Goal: Transaction & Acquisition: Purchase product/service

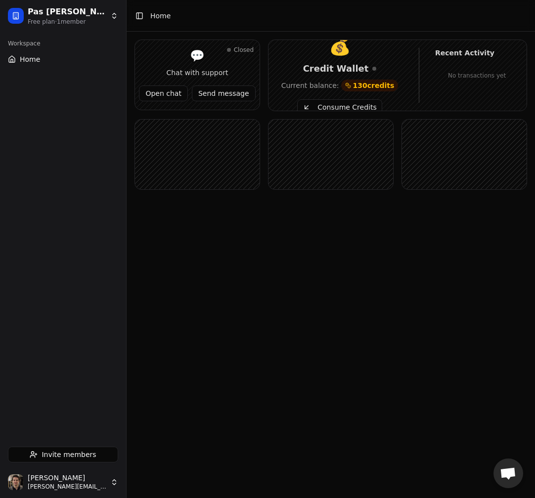
click at [337, 104] on button "Consume Credits" at bounding box center [339, 107] width 84 height 16
drag, startPoint x: 485, startPoint y: 412, endPoint x: 458, endPoint y: 412, distance: 27.2
click at [485, 412] on main "Toggle Sidebar Home Closed 💬 Chat with support Open chat Send message 💰 Credit …" at bounding box center [331, 249] width 408 height 498
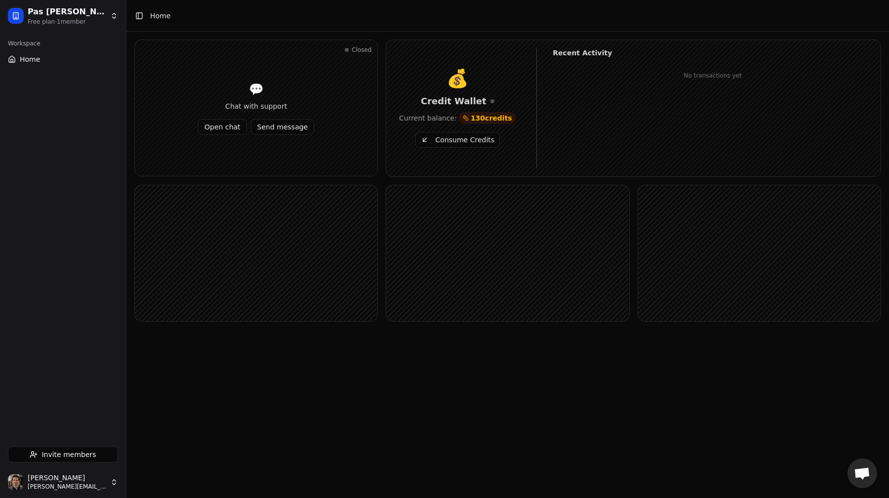
click at [534, 118] on div "Recent Activity No transactions yet" at bounding box center [705, 108] width 337 height 121
click at [477, 139] on button "Consume Credits" at bounding box center [458, 140] width 84 height 16
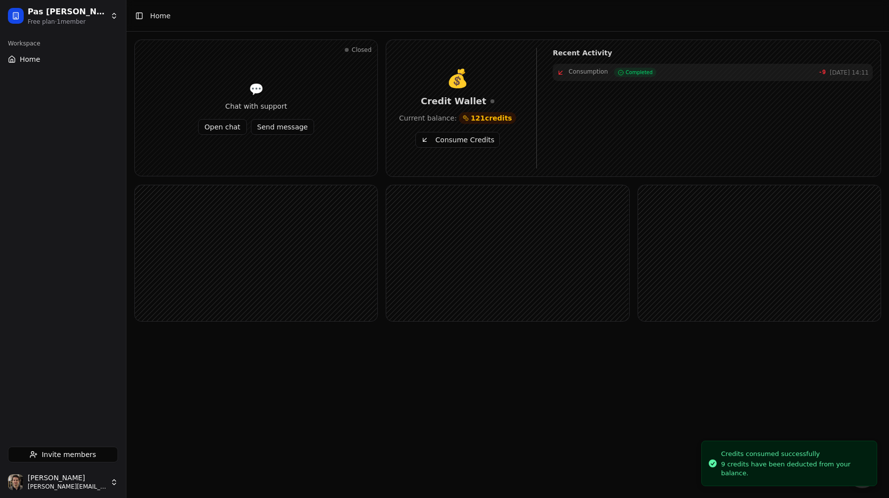
click at [477, 139] on button "Consume Credits" at bounding box center [458, 140] width 84 height 16
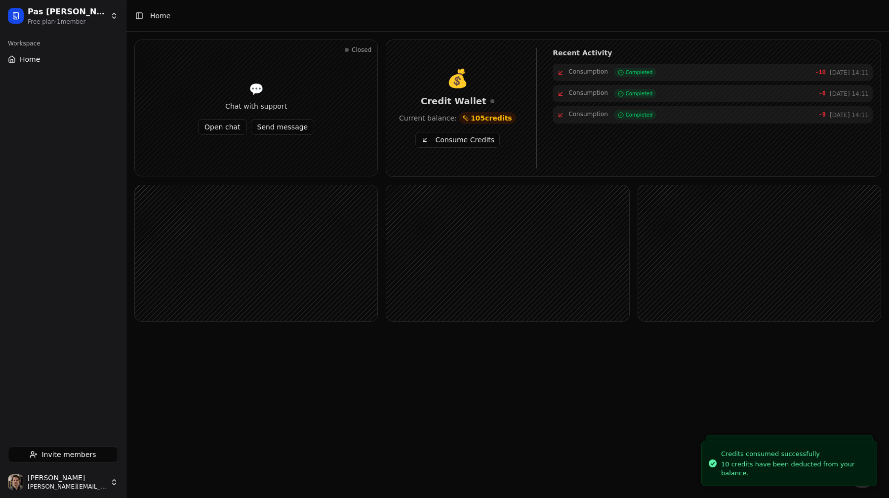
click at [477, 139] on button "Consume Credits" at bounding box center [458, 140] width 84 height 16
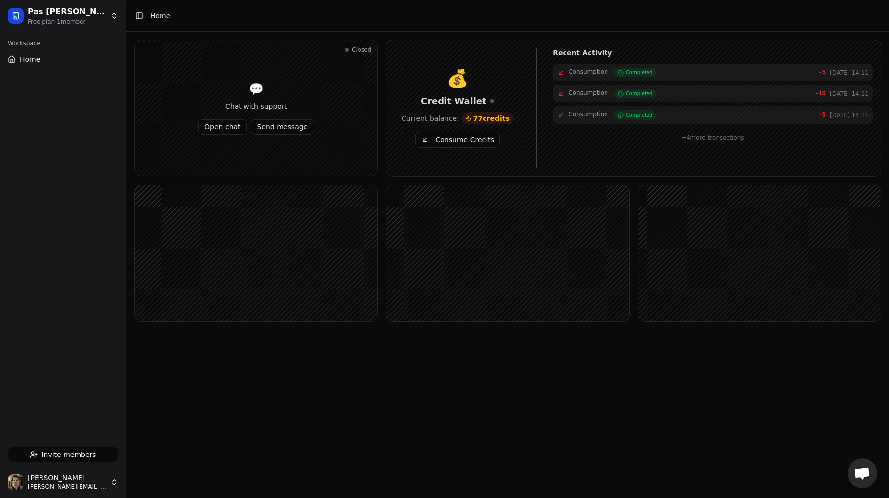
click at [473, 117] on span "77 credits" at bounding box center [491, 118] width 37 height 10
drag, startPoint x: 473, startPoint y: 117, endPoint x: 502, endPoint y: 117, distance: 28.2
click at [502, 117] on span "77 credits" at bounding box center [491, 118] width 37 height 10
drag, startPoint x: 502, startPoint y: 117, endPoint x: 470, endPoint y: 117, distance: 31.1
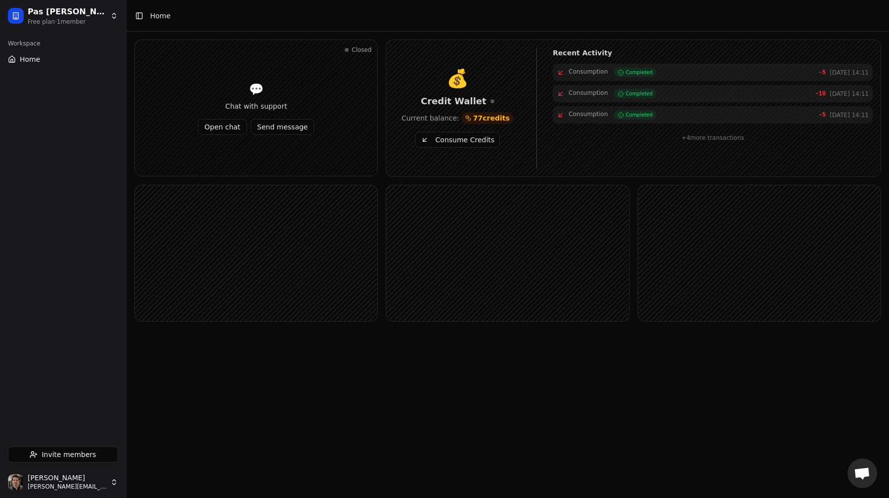
click at [470, 117] on span "77 credits" at bounding box center [488, 118] width 52 height 12
click at [534, 134] on div "+ 4 more transactions" at bounding box center [713, 135] width 320 height 16
click at [534, 164] on div "Consumption Completed -5 Oct 02, 14:11 Consumption Completed -10 Oct 02, 14:11 …" at bounding box center [713, 116] width 320 height 105
click at [457, 319] on rect at bounding box center [507, 253] width 243 height 136
click at [80, 455] on span "Invite members" at bounding box center [69, 455] width 54 height 10
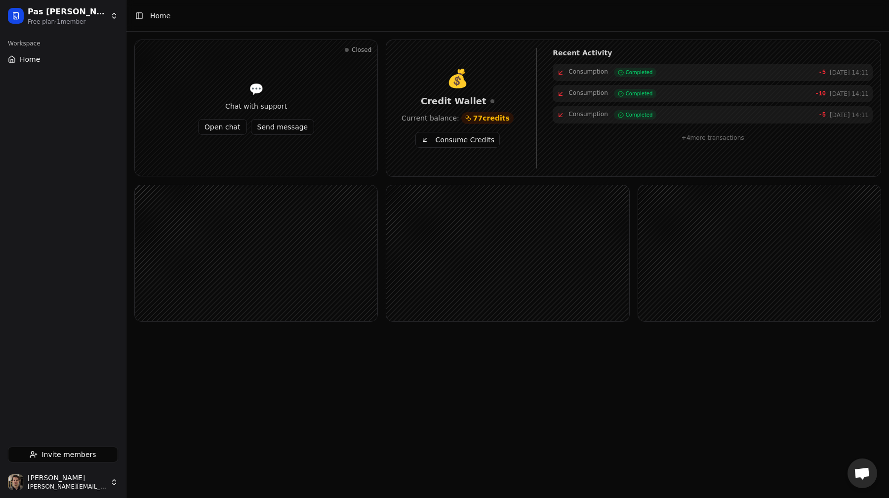
click at [388, 349] on div "Closed 💬 Chat with support Open chat Send message 💰 Credit Wallet Current balan…" at bounding box center [508, 197] width 763 height 330
click at [551, 399] on main "Toggle Sidebar Home Closed 💬 Chat with support Open chat Send message 💰 Credit …" at bounding box center [508, 249] width 763 height 498
click at [341, 454] on main "Toggle Sidebar Home Closed 💬 Chat with support Open chat Send message 💰 Credit …" at bounding box center [508, 249] width 763 height 498
click at [371, 476] on main "Toggle Sidebar Home Closed 💬 Chat with support Open chat Send message 💰 Credit …" at bounding box center [508, 249] width 763 height 498
click at [453, 143] on button "Consume Credits" at bounding box center [458, 140] width 84 height 16
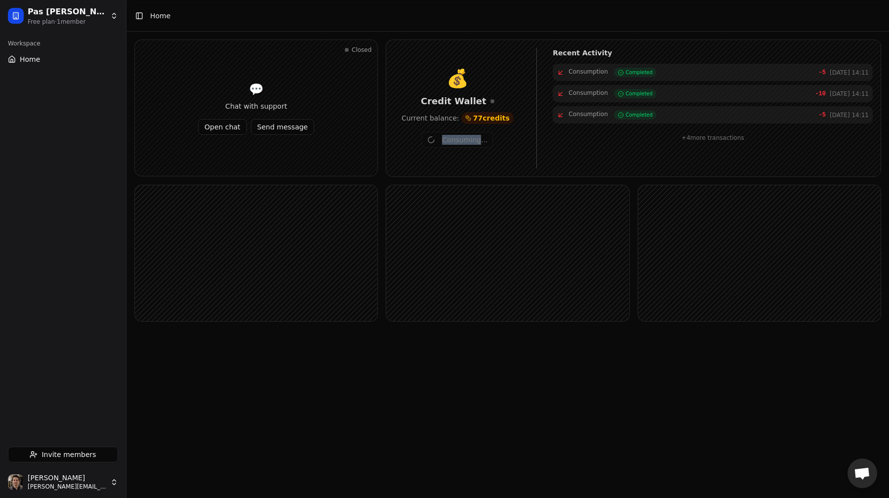
click at [453, 143] on div "Consuming..." at bounding box center [457, 140] width 127 height 16
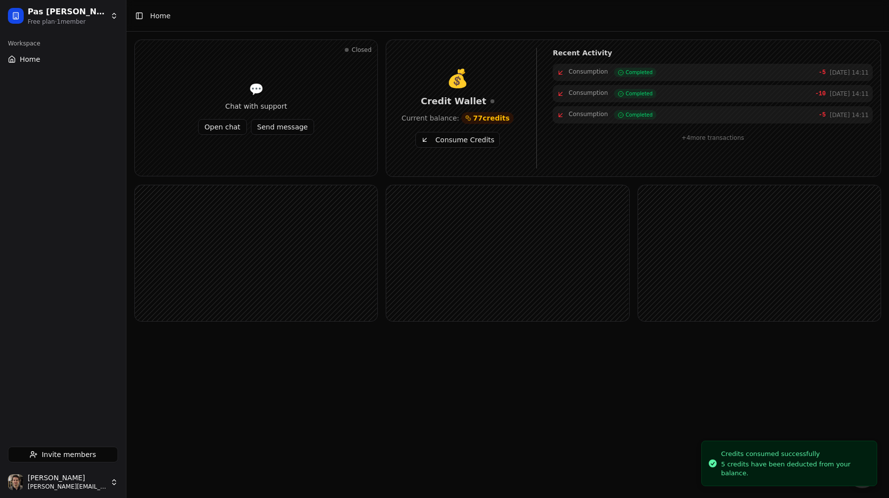
click at [453, 143] on button "Consume Credits" at bounding box center [458, 140] width 84 height 16
click at [453, 143] on div "Consume Credits" at bounding box center [457, 140] width 127 height 16
click at [453, 143] on button "Consume Credits" at bounding box center [458, 140] width 84 height 16
click at [453, 143] on div "Consume Credits" at bounding box center [457, 140] width 127 height 16
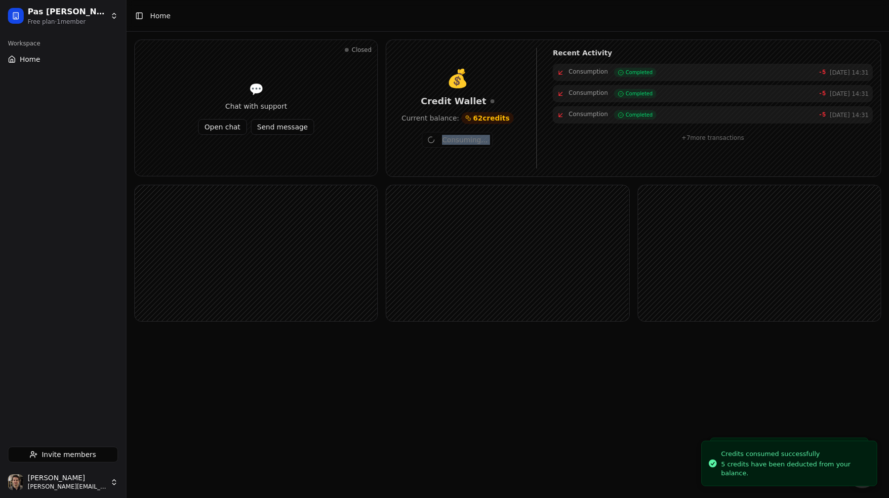
click at [453, 143] on button "Consuming..." at bounding box center [457, 140] width 71 height 16
click at [453, 143] on div "Consuming..." at bounding box center [457, 140] width 127 height 16
click at [453, 143] on button "Consuming..." at bounding box center [457, 140] width 71 height 16
click at [453, 143] on div "Consuming..." at bounding box center [457, 140] width 127 height 16
click at [453, 143] on button "Consume Credits" at bounding box center [458, 140] width 84 height 16
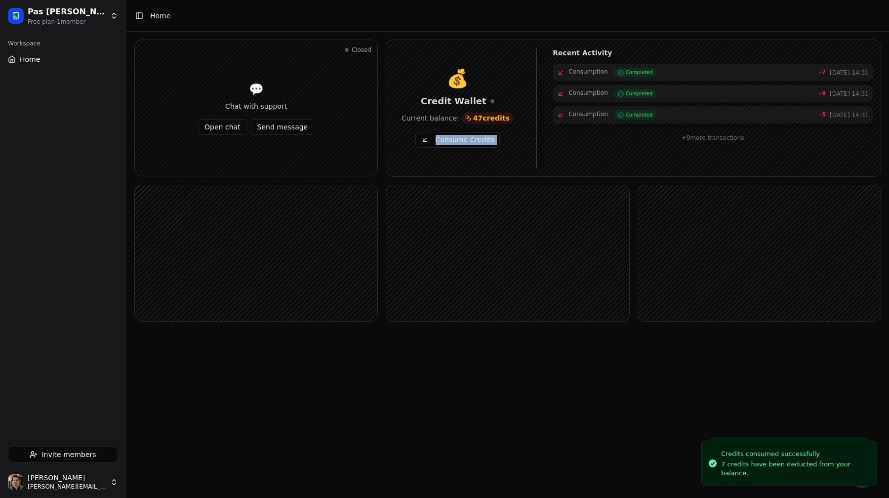
click at [453, 143] on div "Consume Credits" at bounding box center [457, 140] width 127 height 16
click at [453, 143] on button "Consume Credits" at bounding box center [458, 140] width 84 height 16
click at [453, 143] on div "Consuming..." at bounding box center [457, 140] width 127 height 16
click at [453, 143] on button "Consume Credits" at bounding box center [458, 140] width 84 height 16
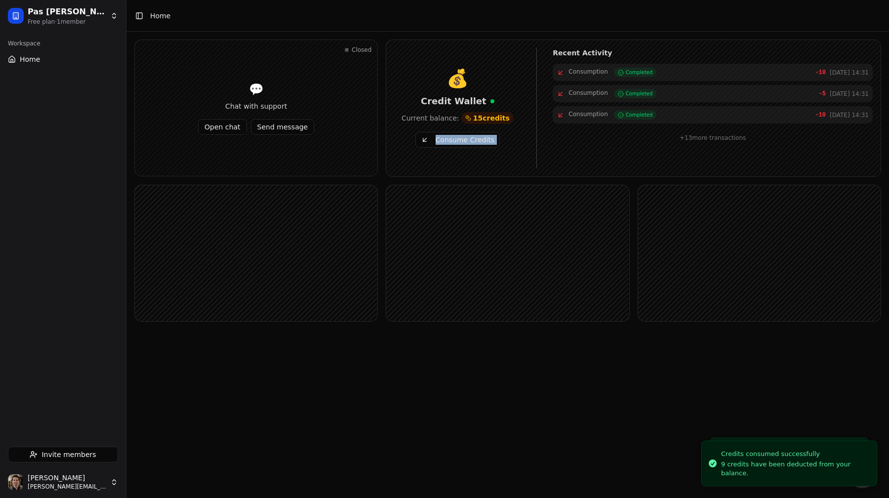
click at [453, 143] on button "Consume Credits" at bounding box center [458, 140] width 84 height 16
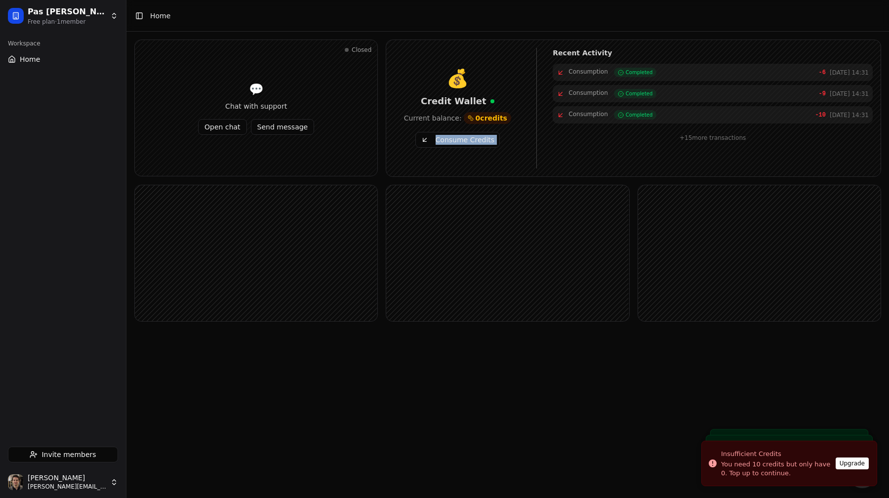
click at [453, 143] on button "Consume Credits" at bounding box center [458, 140] width 84 height 16
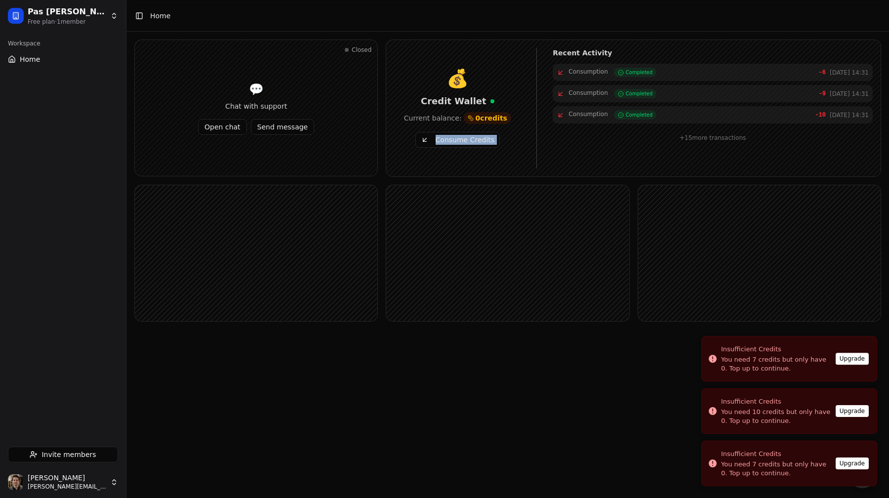
click at [847, 464] on button "Upgrade" at bounding box center [852, 464] width 33 height 12
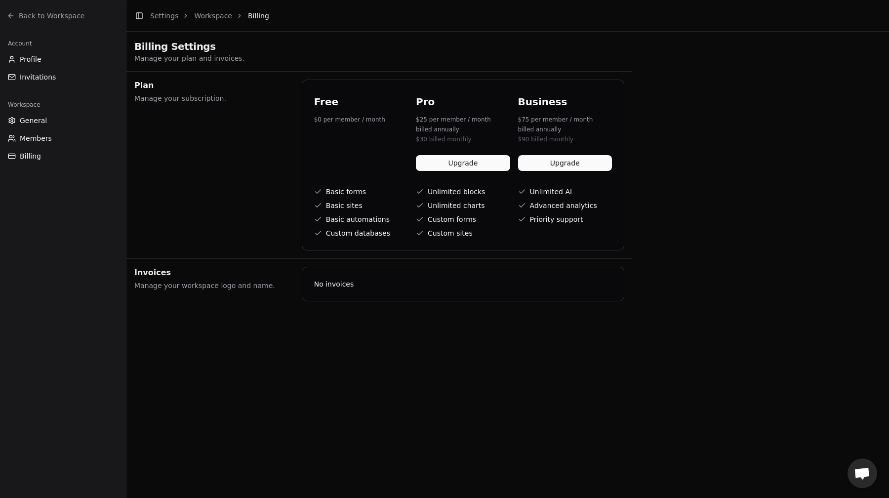
click at [241, 141] on div "Plan Manage your subscription." at bounding box center [212, 165] width 156 height 171
click at [53, 18] on span "Back to Workspace" at bounding box center [52, 16] width 66 height 10
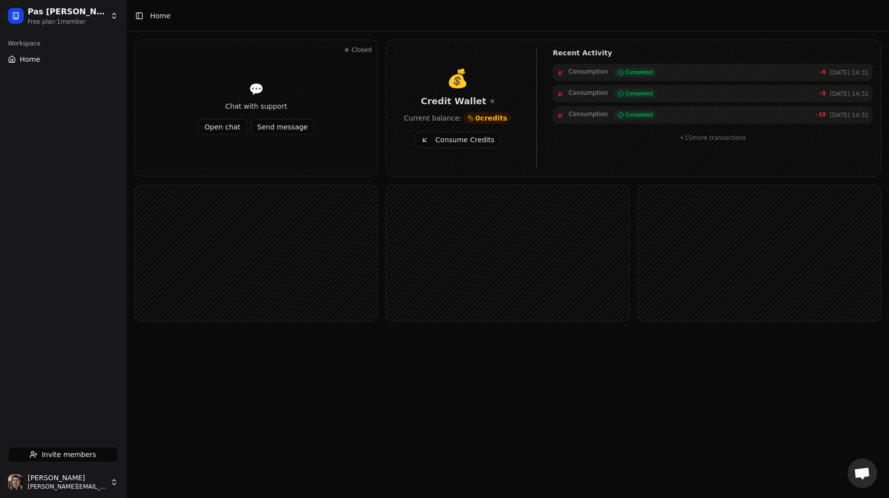
click at [42, 17] on html "Pas de thune Free plan · 1 member Workspace Home Invite members Jonathan Beurel…" at bounding box center [444, 249] width 889 height 498
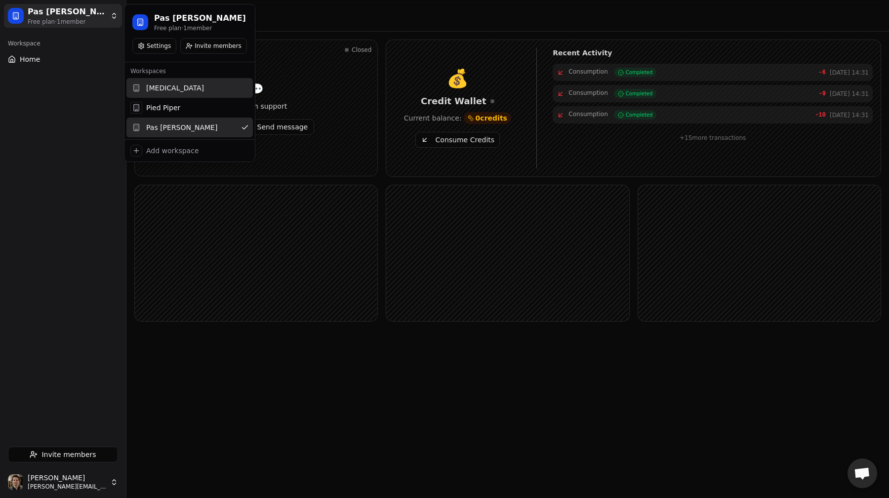
click at [182, 83] on div "[MEDICAL_DATA]" at bounding box center [190, 88] width 127 height 20
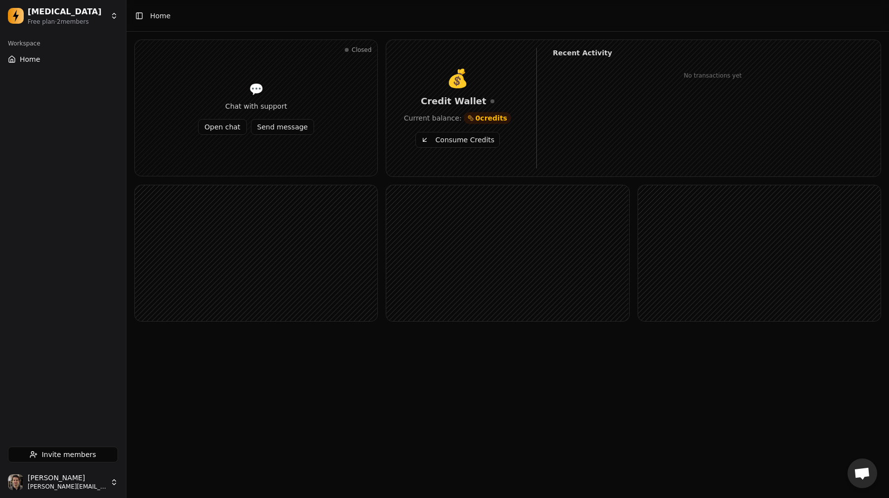
click at [466, 137] on button "Consume Credits" at bounding box center [458, 140] width 84 height 16
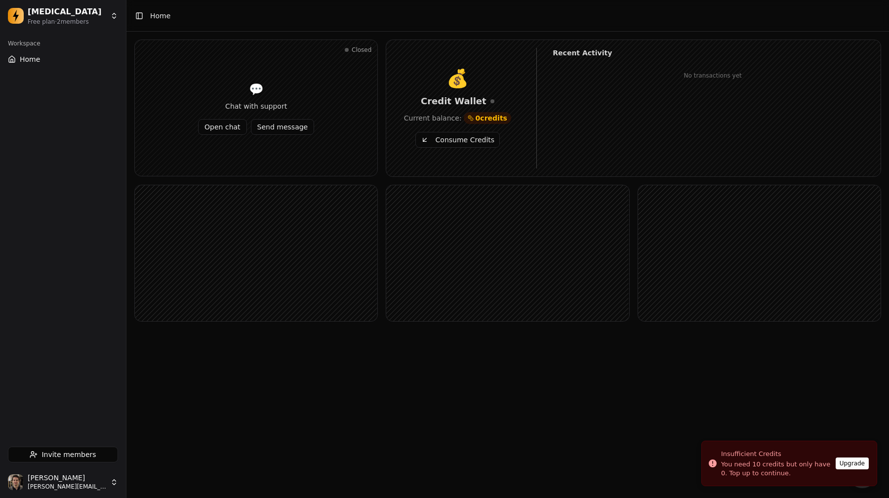
click at [853, 464] on button "Upgrade" at bounding box center [852, 464] width 33 height 12
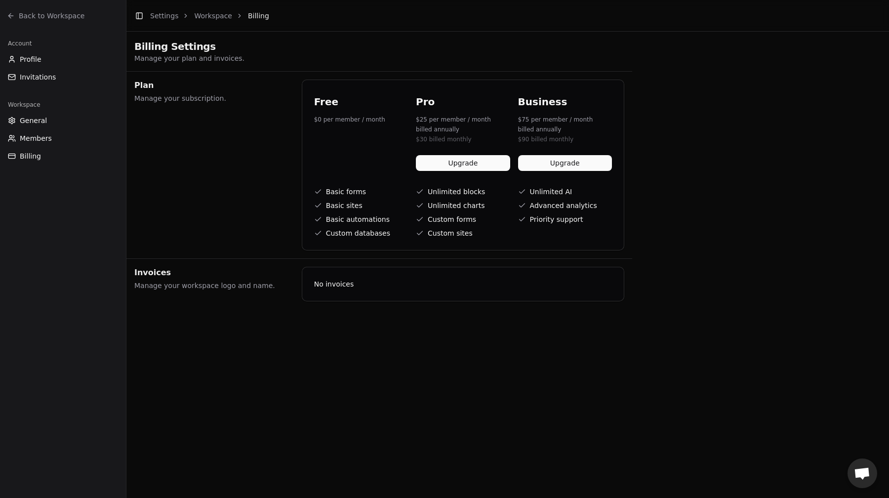
click at [448, 165] on button "Upgrade" at bounding box center [463, 163] width 94 height 16
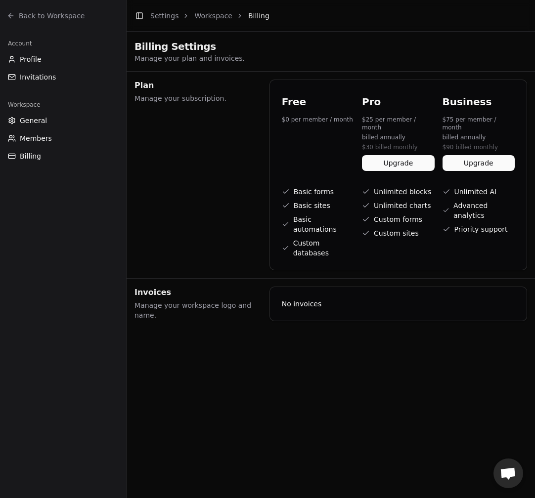
click at [392, 164] on button "Upgrade" at bounding box center [398, 163] width 72 height 16
click at [401, 168] on button "Upgrade" at bounding box center [398, 163] width 72 height 16
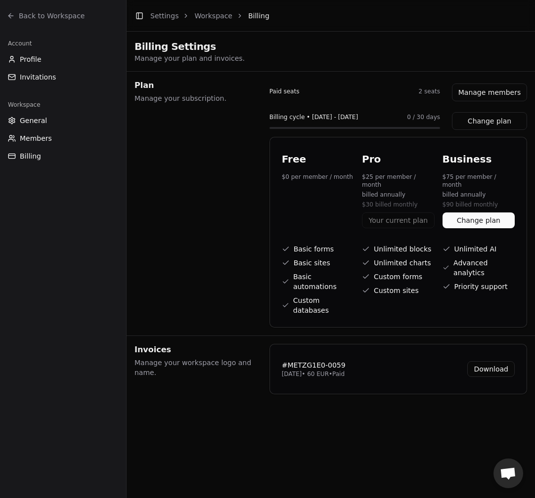
click at [44, 16] on span "Back to Workspace" at bounding box center [52, 16] width 66 height 10
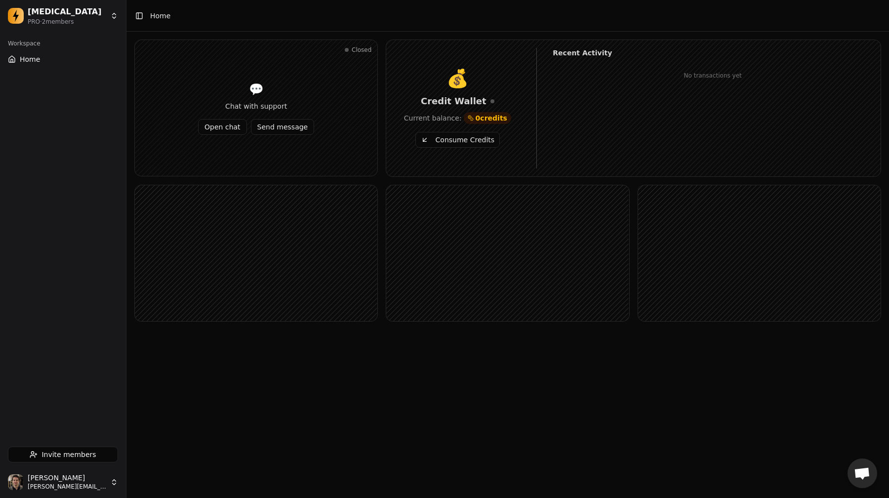
click at [467, 139] on button "Consume Credits" at bounding box center [458, 140] width 84 height 16
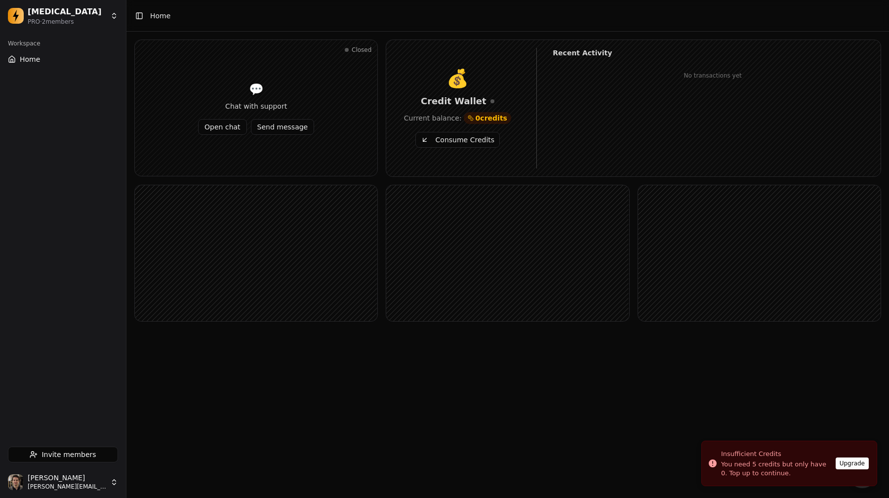
click at [485, 137] on button "Consume Credits" at bounding box center [458, 140] width 84 height 16
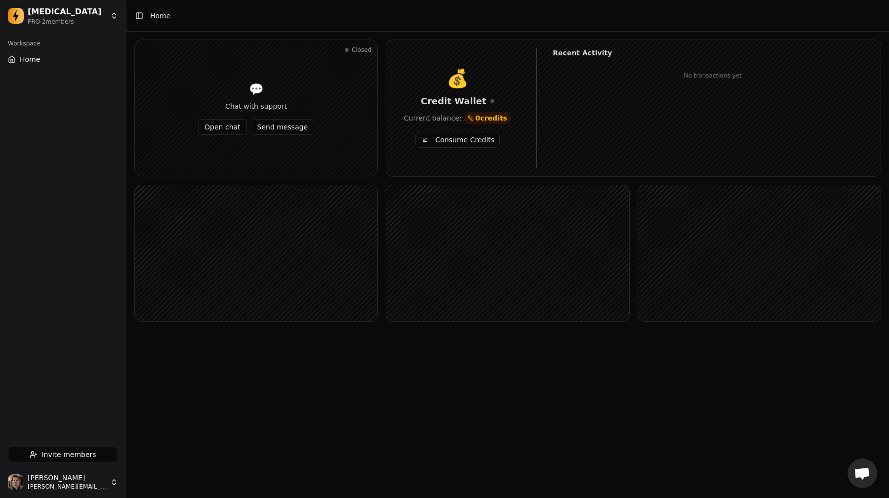
click at [534, 101] on div "Recent Activity No transactions yet" at bounding box center [705, 108] width 337 height 121
click at [717, 459] on main "Toggle Sidebar Home Closed 💬 Chat with support Open chat Send message 💰 Credit …" at bounding box center [508, 249] width 763 height 498
click at [409, 307] on rect at bounding box center [507, 253] width 243 height 136
click at [432, 140] on button "Consume Credits" at bounding box center [458, 140] width 84 height 16
click at [456, 141] on button "Consume Credits" at bounding box center [458, 140] width 84 height 16
